Goal: Task Accomplishment & Management: Manage account settings

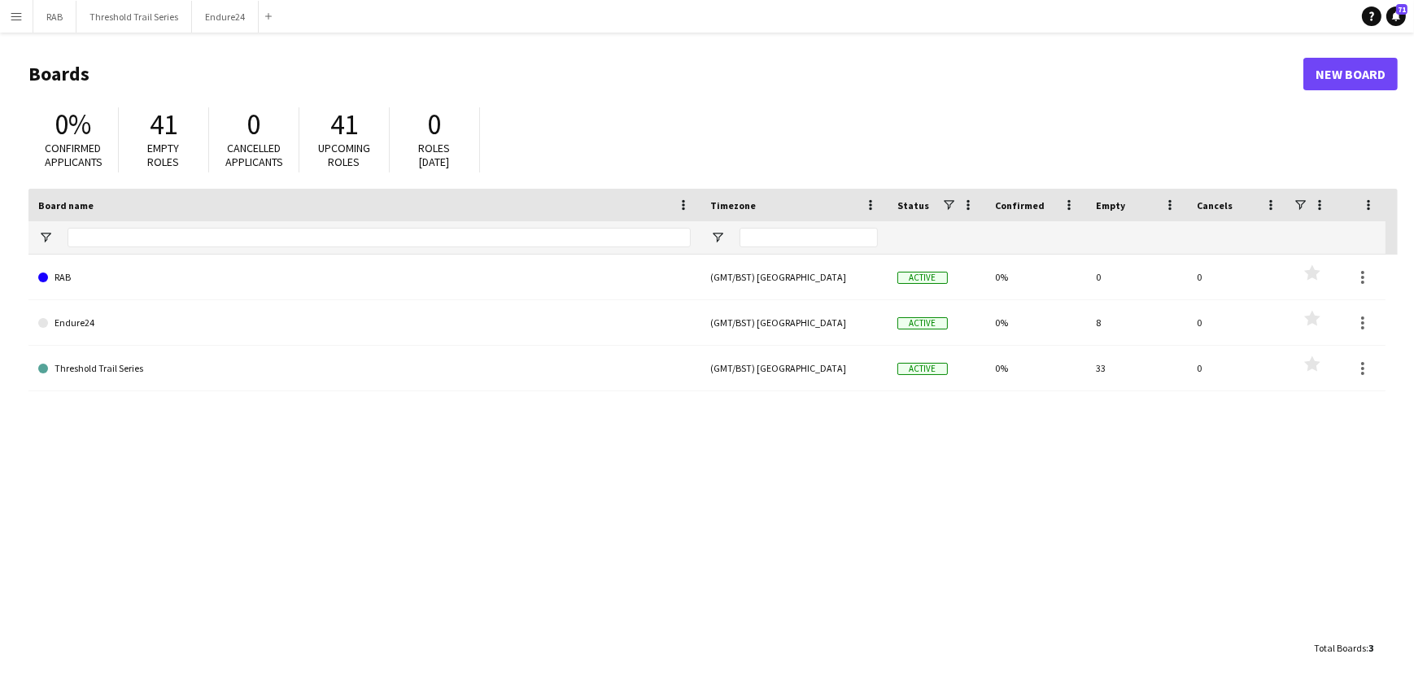
click at [14, 18] on app-icon "Menu" at bounding box center [16, 16] width 13 height 13
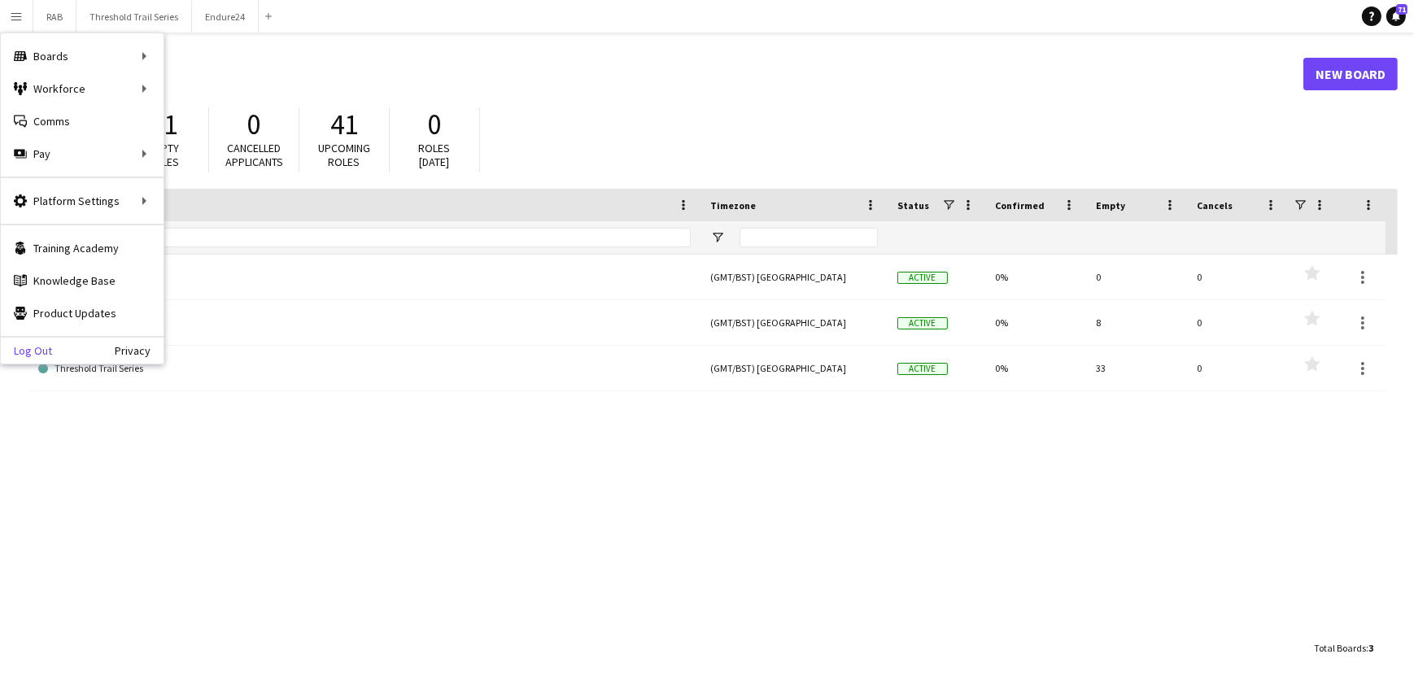
click at [48, 352] on link "Log Out" at bounding box center [26, 350] width 51 height 13
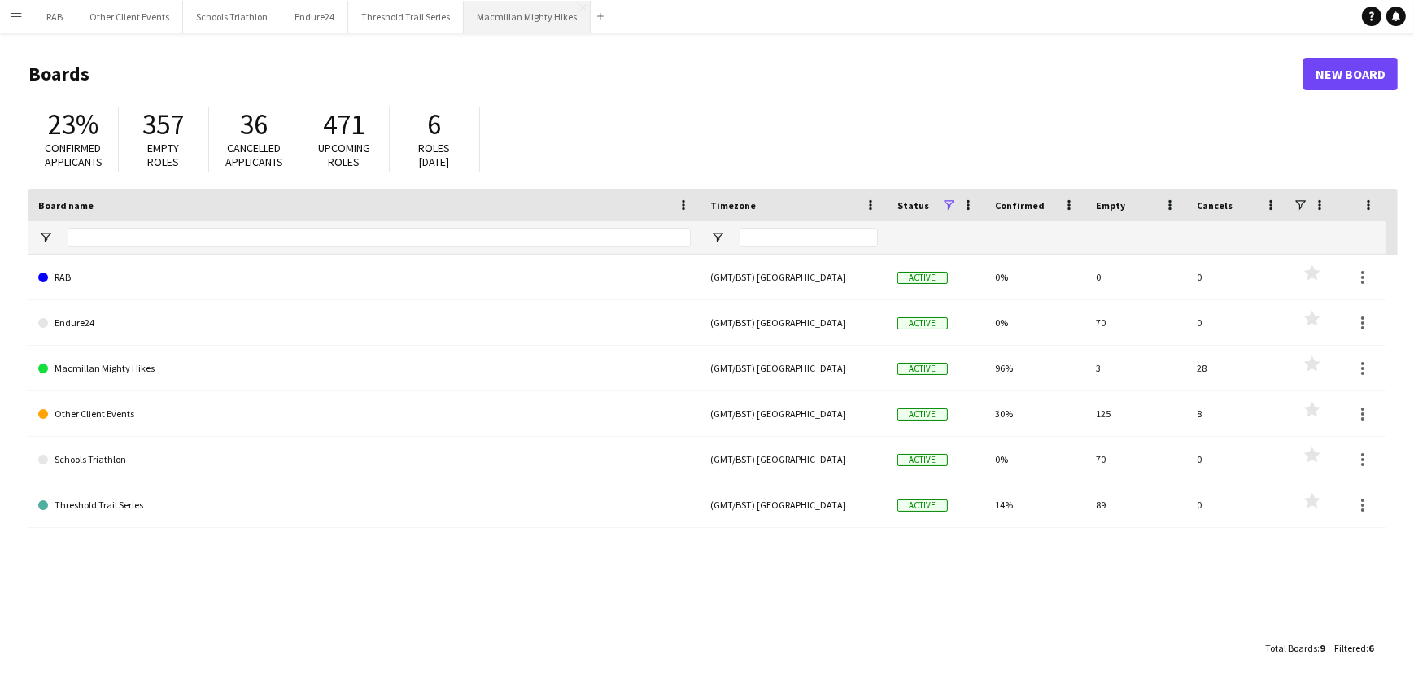
click at [547, 15] on button "Macmillan Mighty Hikes Close" at bounding box center [527, 17] width 127 height 32
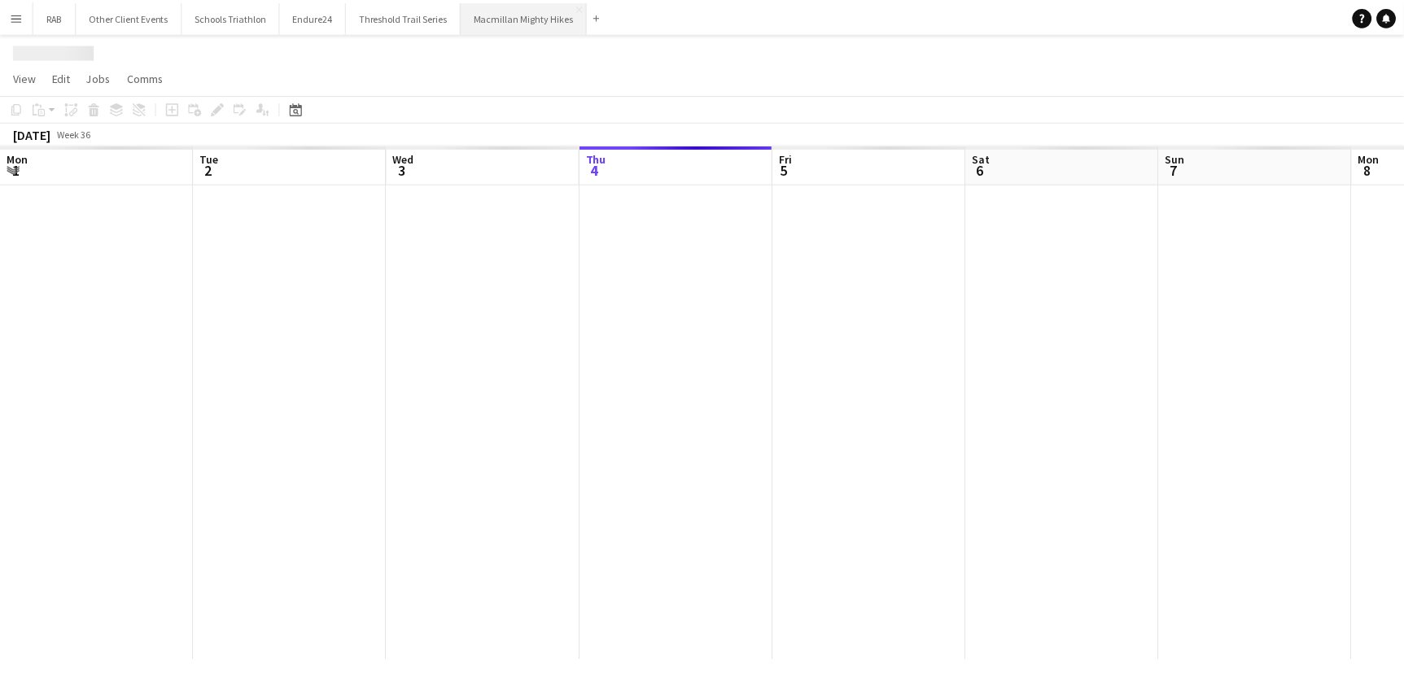
scroll to position [0, 389]
